Goal: Task Accomplishment & Management: Use online tool/utility

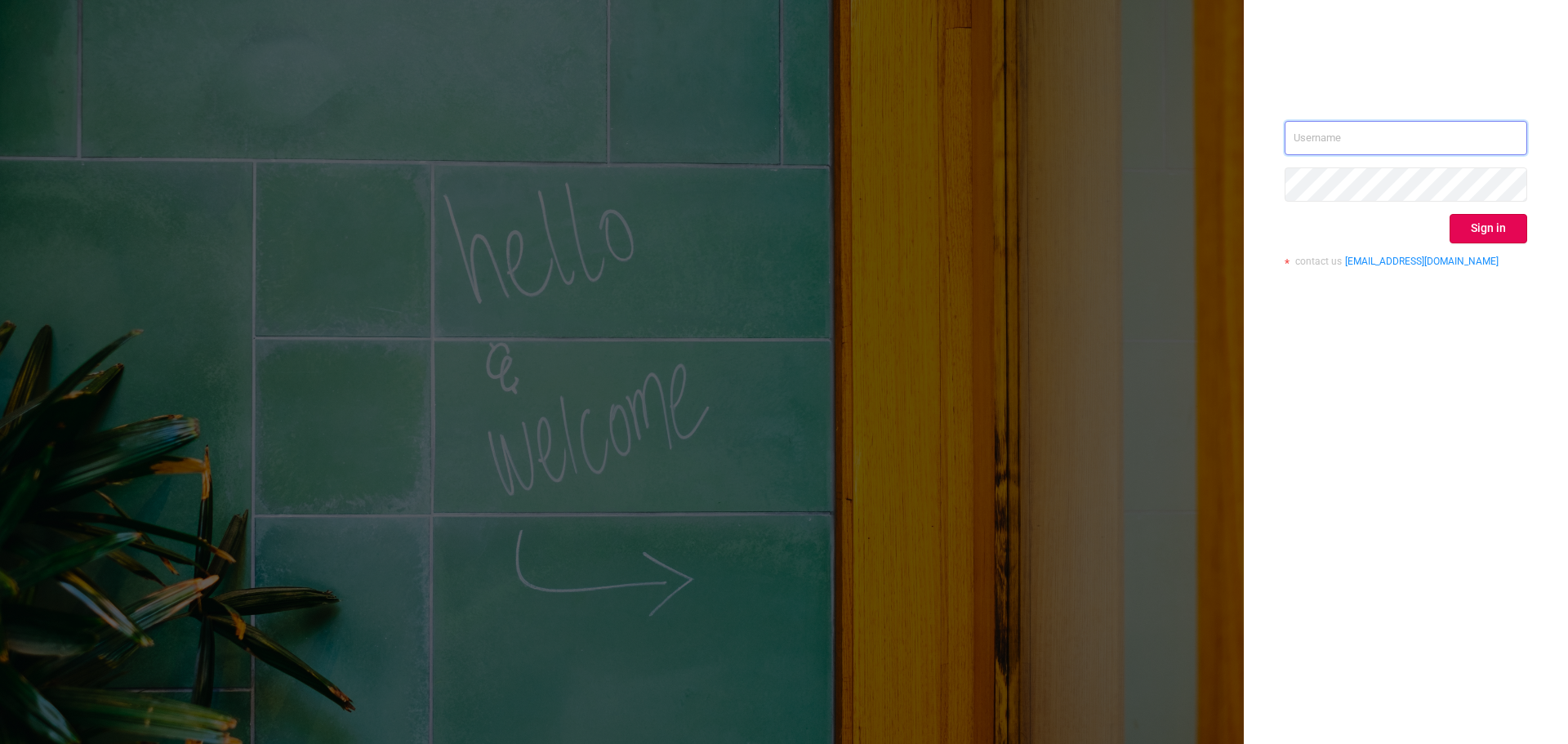
click at [1383, 138] on input "text" at bounding box center [1406, 138] width 242 height 34
paste input "[EMAIL_ADDRESS]"
type input "[EMAIL_ADDRESS]"
click at [1498, 222] on button "Sign in" at bounding box center [1488, 229] width 77 height 30
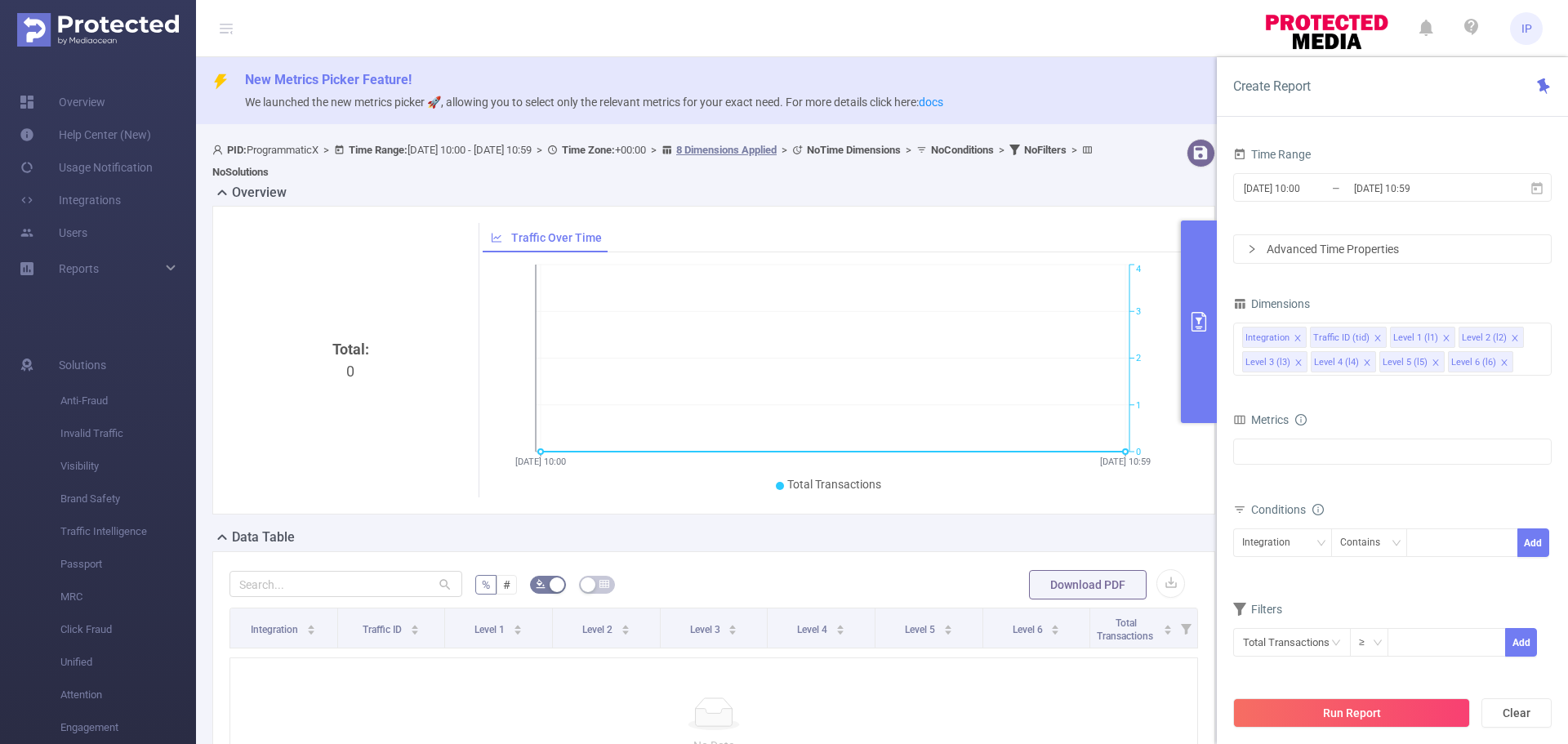
click at [1206, 312] on icon "primary" at bounding box center [1198, 322] width 20 height 20
click at [1202, 335] on button "primary" at bounding box center [1199, 322] width 36 height 202
click at [1202, 324] on icon "primary" at bounding box center [1198, 322] width 20 height 20
click at [99, 192] on link "Integrations" at bounding box center [70, 200] width 102 height 33
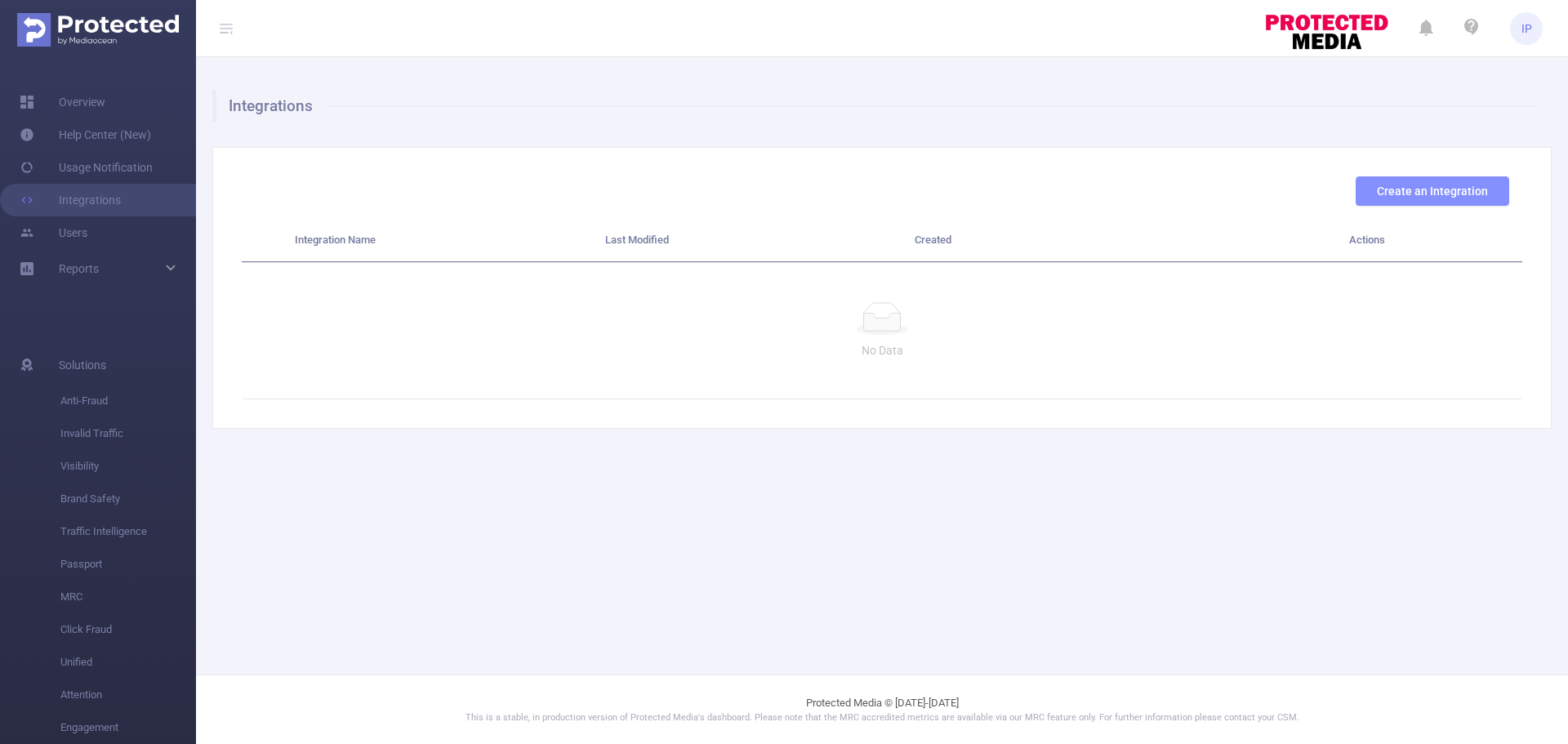
click at [1399, 186] on button "Create an Integration" at bounding box center [1432, 191] width 154 height 30
